Goal: Task Accomplishment & Management: Use online tool/utility

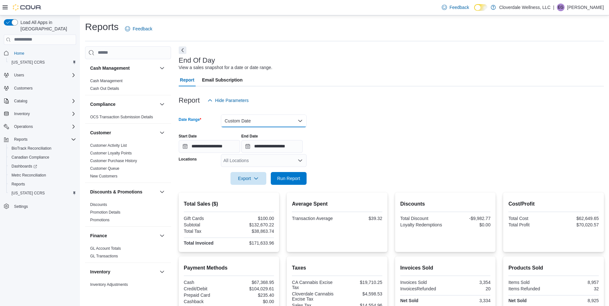
click at [299, 123] on button "Custom Date" at bounding box center [264, 120] width 86 height 13
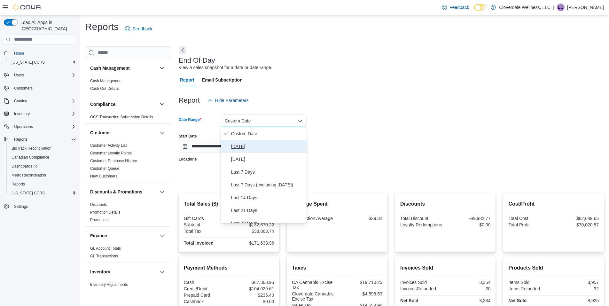
click at [248, 147] on span "[DATE]" at bounding box center [267, 147] width 73 height 8
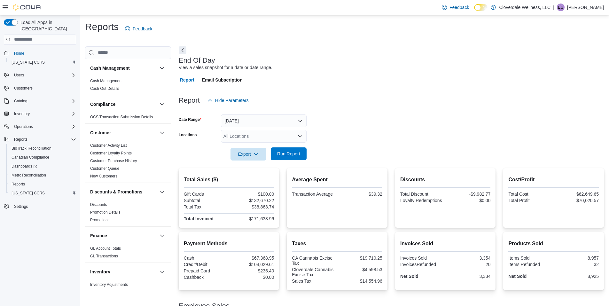
click at [292, 155] on span "Run Report" at bounding box center [288, 154] width 23 height 6
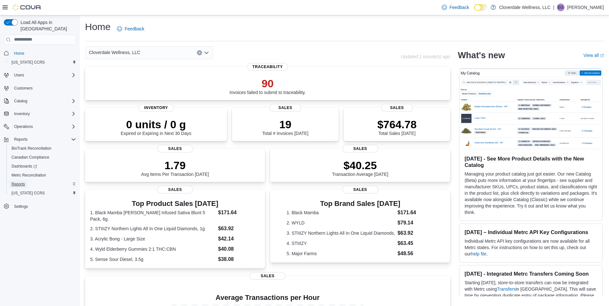
click at [18, 182] on span "Reports" at bounding box center [18, 184] width 13 height 5
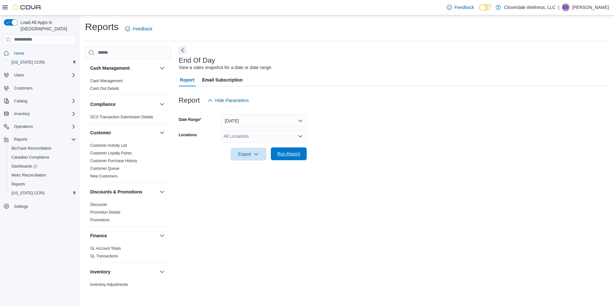
click at [291, 154] on span "Run Report" at bounding box center [288, 154] width 23 height 6
